Goal: Complete application form: Complete application form

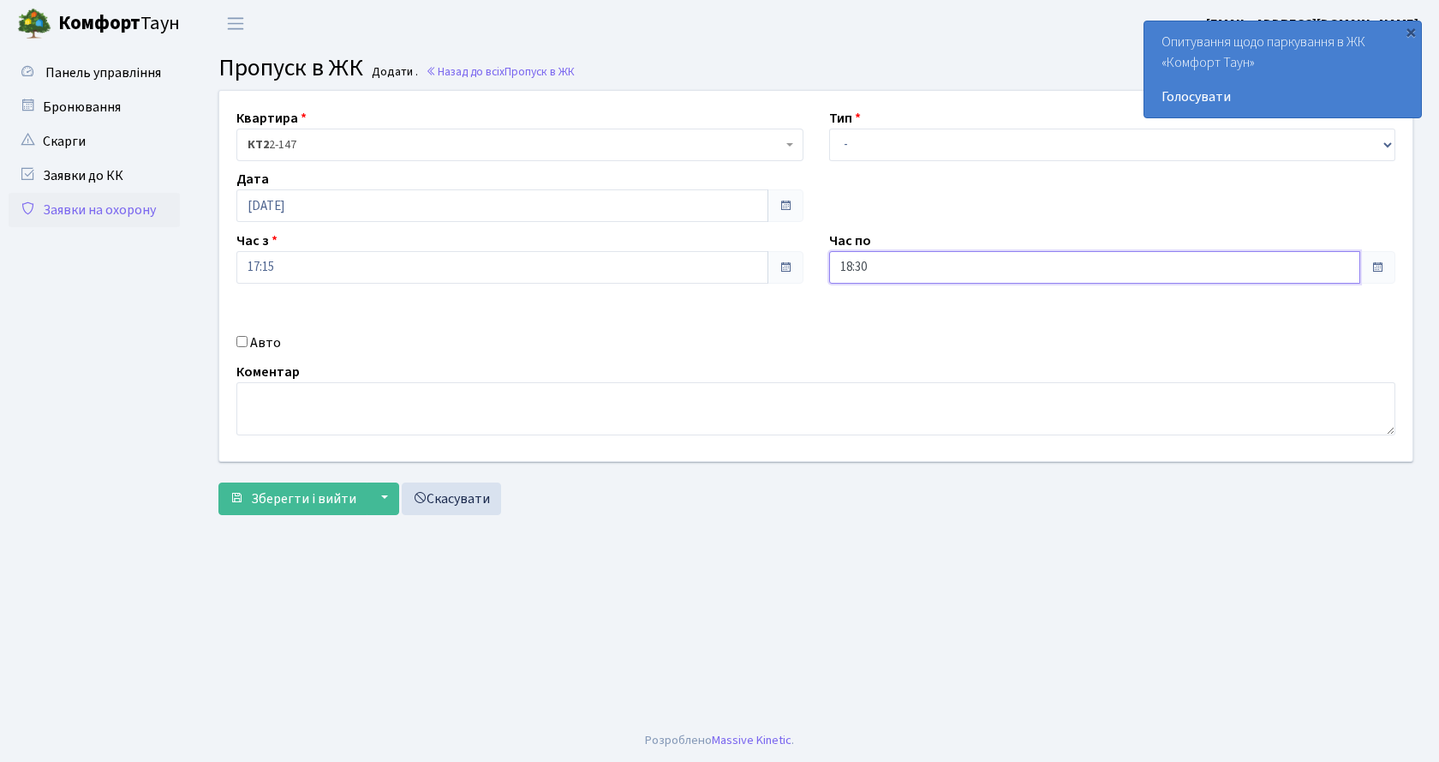
click at [1066, 268] on input "18:30" at bounding box center [1095, 267] width 532 height 33
click at [255, 345] on label "Авто" at bounding box center [265, 342] width 31 height 21
click at [248, 345] on input "Авто" at bounding box center [241, 341] width 11 height 11
checkbox input "true"
click at [928, 328] on input "text" at bounding box center [1112, 328] width 567 height 33
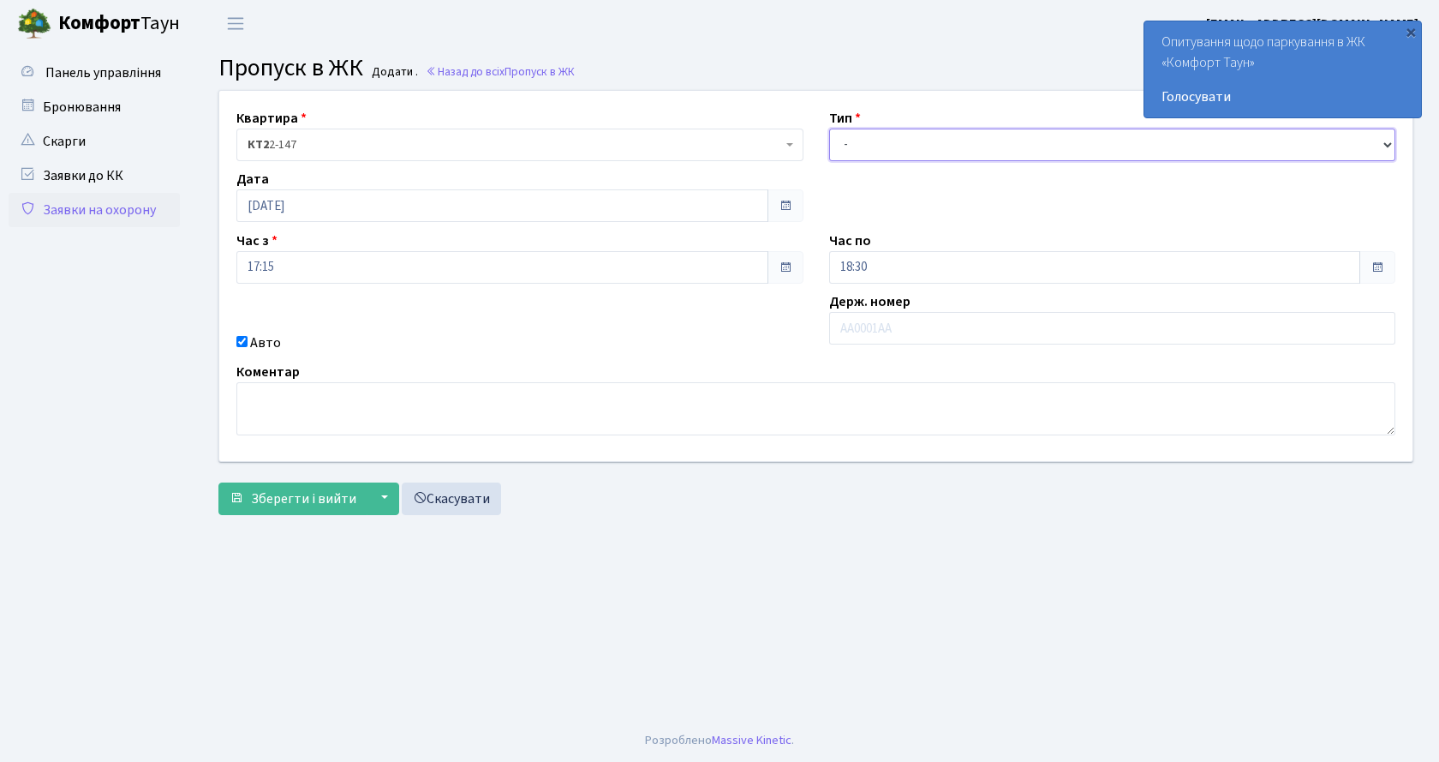
click at [933, 143] on select "- Доставка Таксі Гості Сервіс" at bounding box center [1112, 144] width 567 height 33
select select "1"
click at [829, 128] on select "- Доставка Таксі Гості Сервіс" at bounding box center [1112, 144] width 567 height 33
click at [887, 338] on input "text" at bounding box center [1112, 328] width 567 height 33
type input "КА3561ОХ"
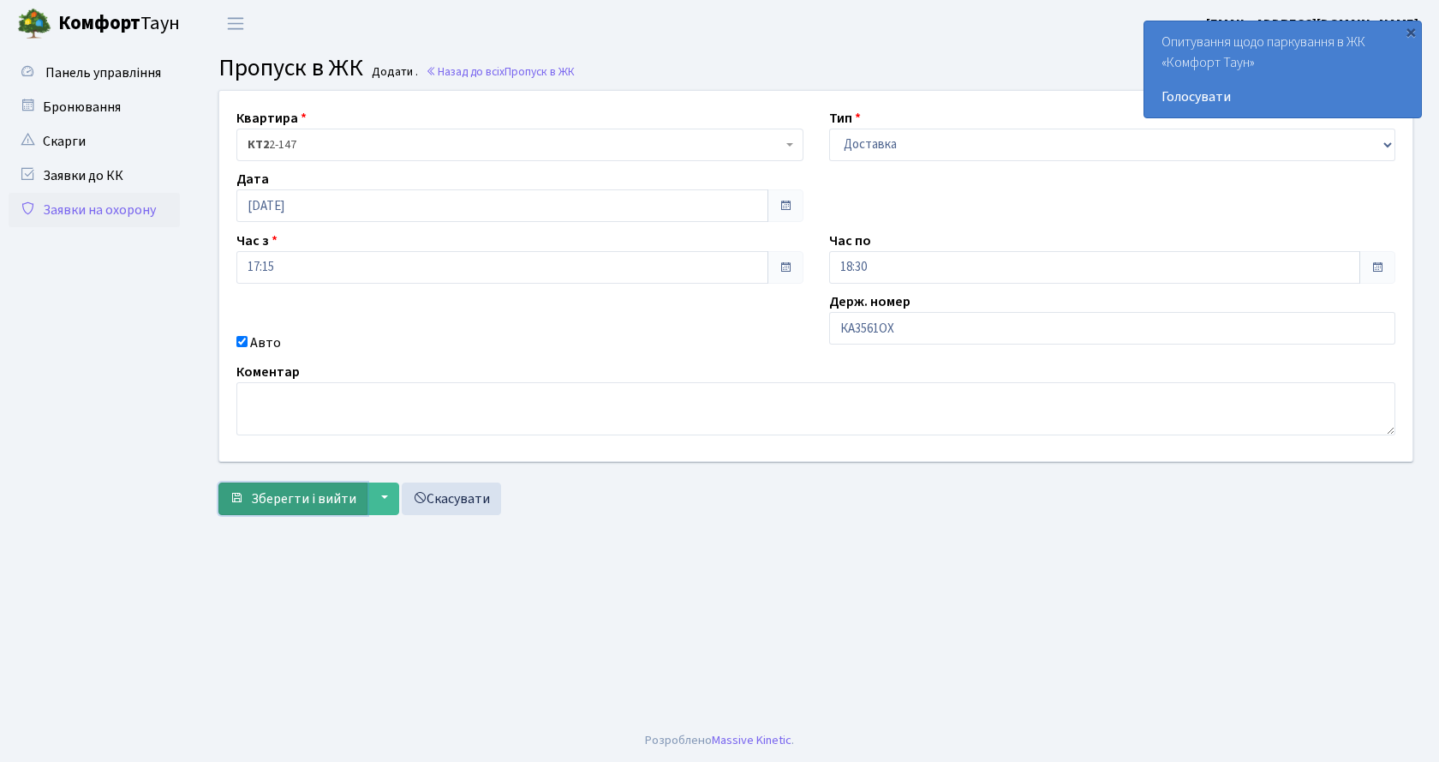
click at [301, 505] on span "Зберегти і вийти" at bounding box center [303, 498] width 105 height 19
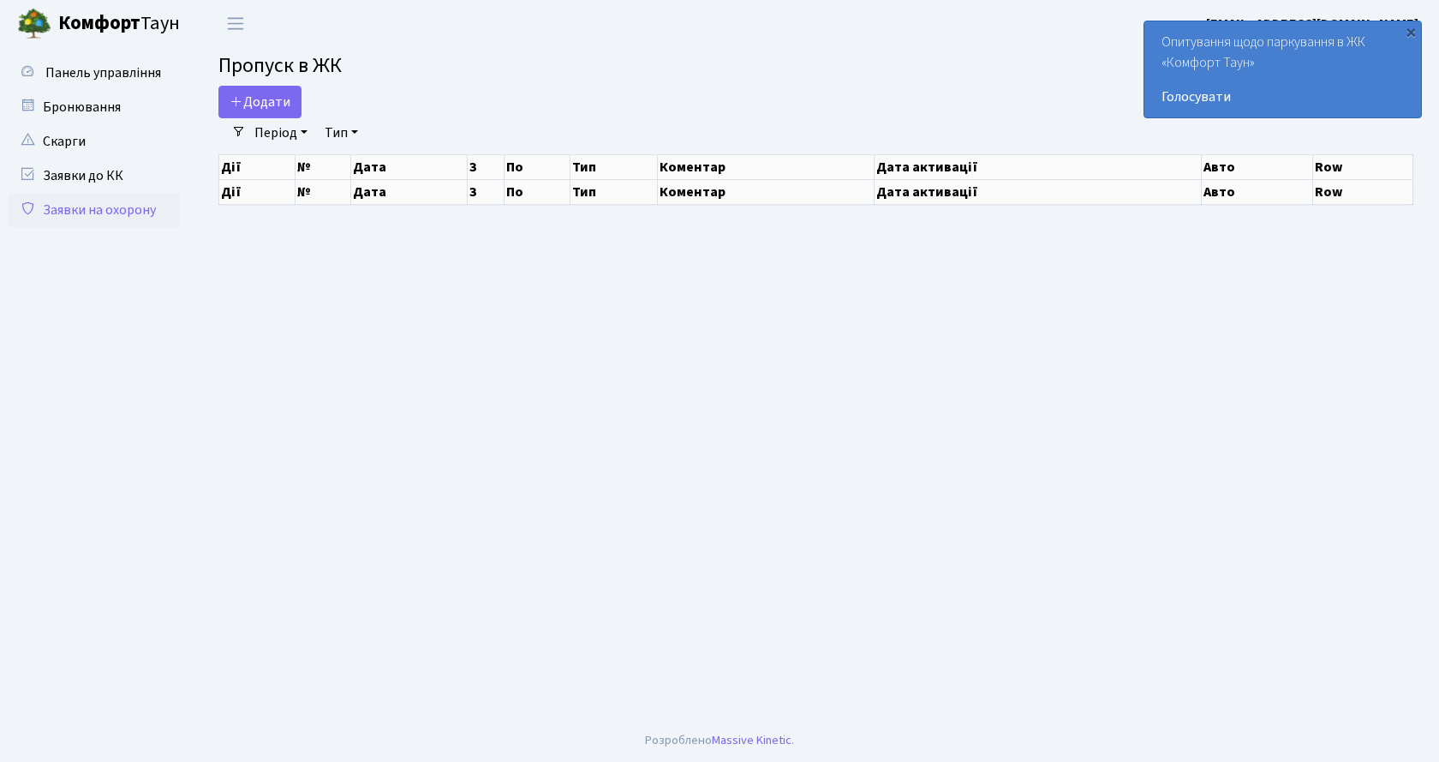
select select "25"
